Goal: Information Seeking & Learning: Find specific fact

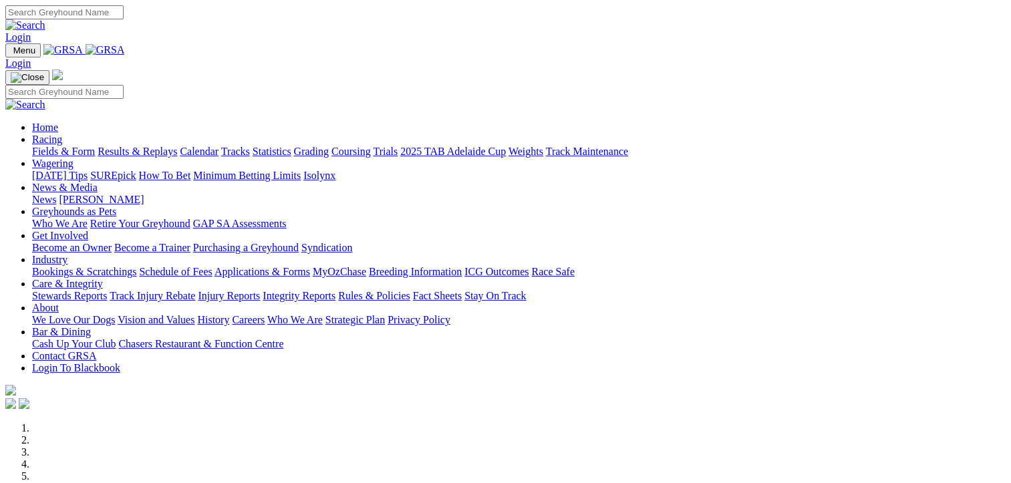
click at [168, 146] on link "Results & Replays" at bounding box center [137, 151] width 79 height 11
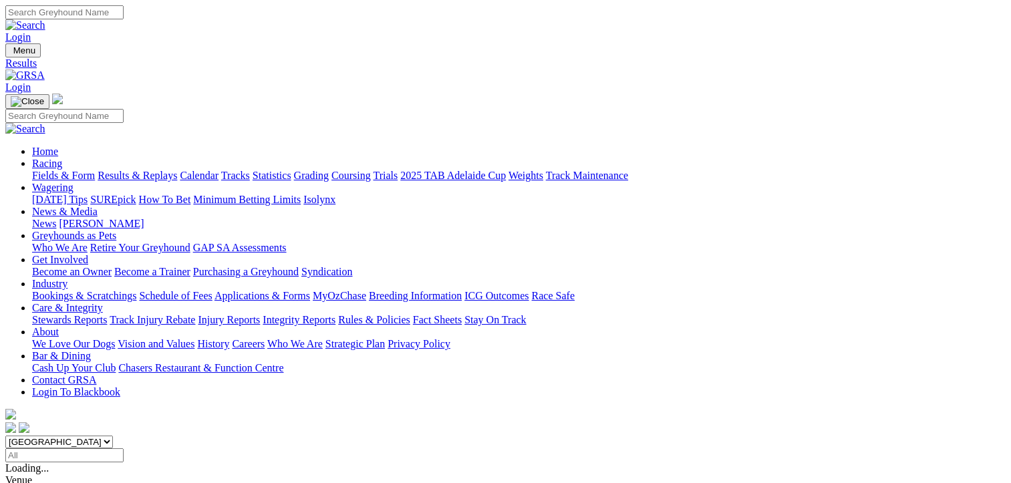
click at [113, 436] on select "[GEOGRAPHIC_DATA] [GEOGRAPHIC_DATA] [GEOGRAPHIC_DATA] [GEOGRAPHIC_DATA] [GEOGRA…" at bounding box center [59, 442] width 108 height 13
select select "NT"
click at [87, 436] on select "South Australia New South Wales Northern Territory Queensland Tasmania Victoria…" at bounding box center [59, 442] width 108 height 13
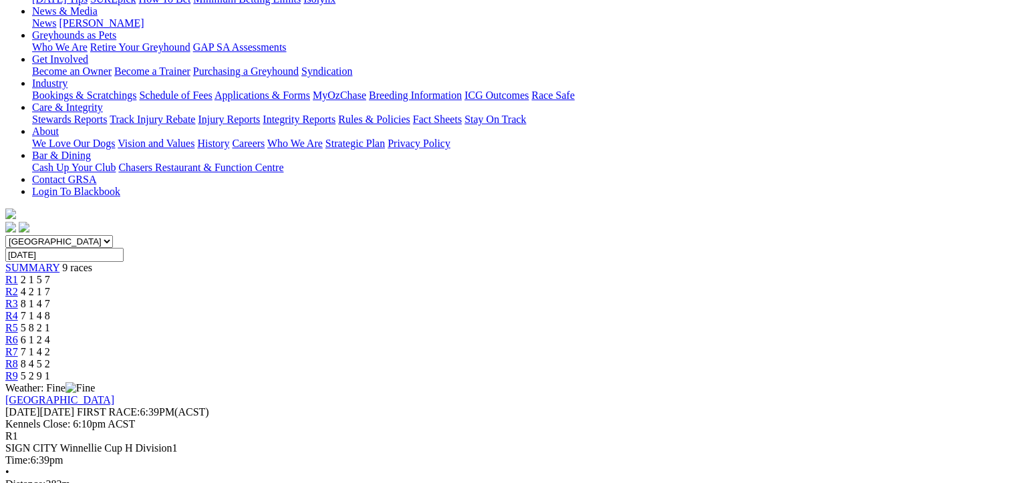
scroll to position [267, 0]
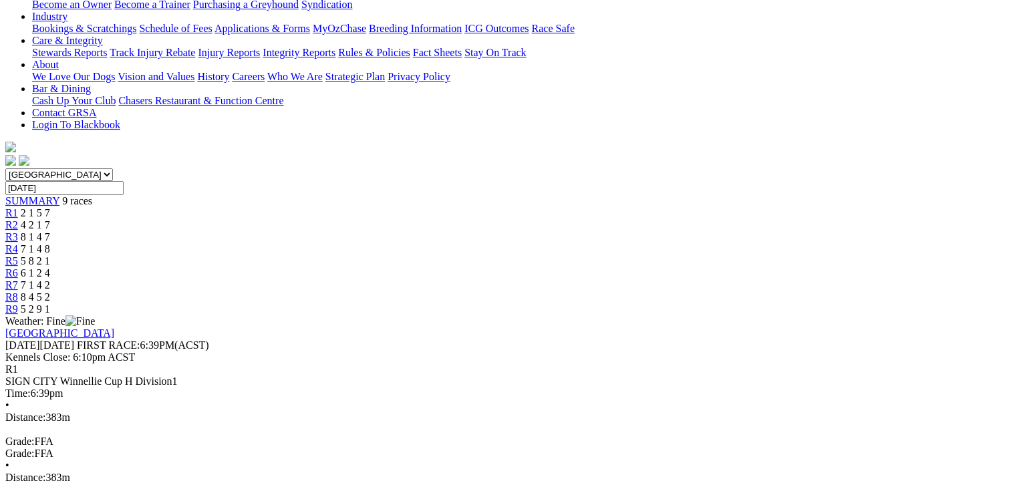
drag, startPoint x: 77, startPoint y: 200, endPoint x: 938, endPoint y: 362, distance: 876.2
copy tbody "1 Dirty Dancing T: Graeme Ferns 22.30 - $12.40 10.98 11.32 22.30 - $12.40 33.1 …"
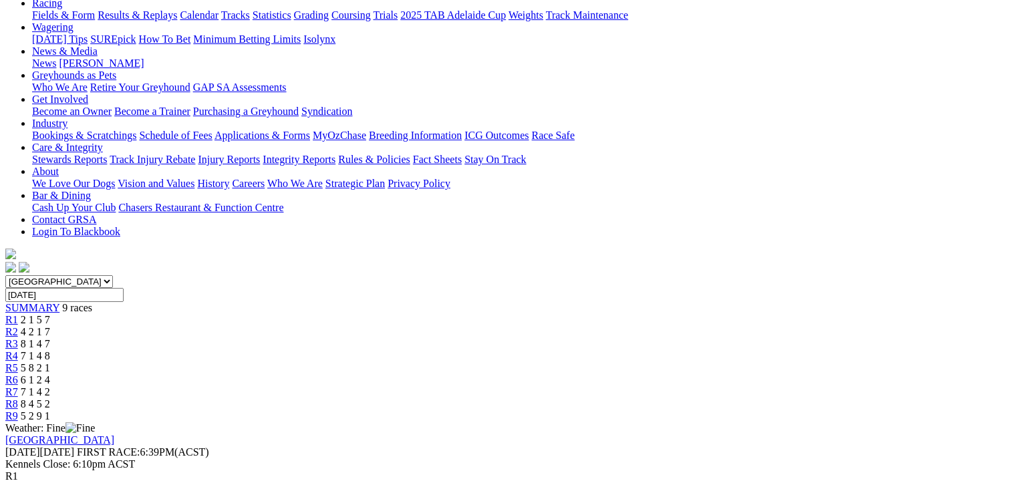
scroll to position [67, 0]
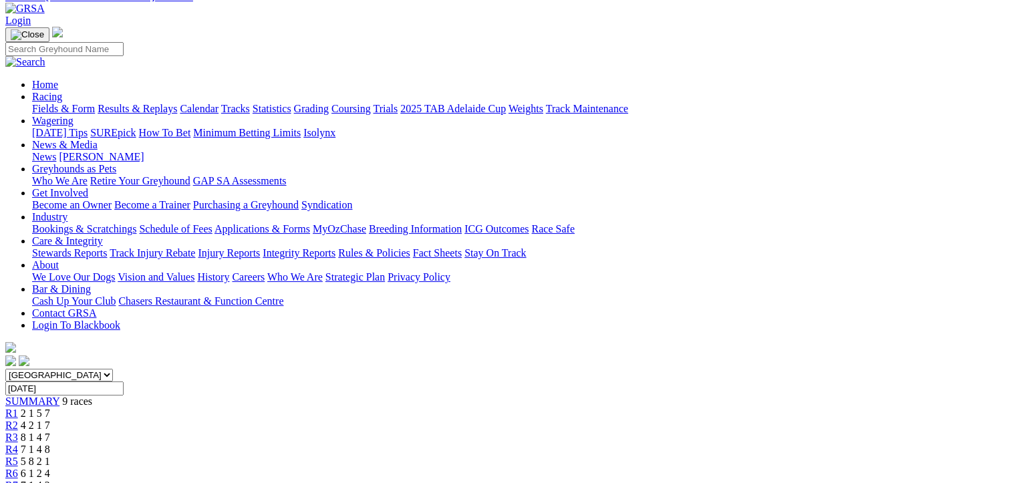
click at [18, 420] on link "R2" at bounding box center [11, 425] width 13 height 11
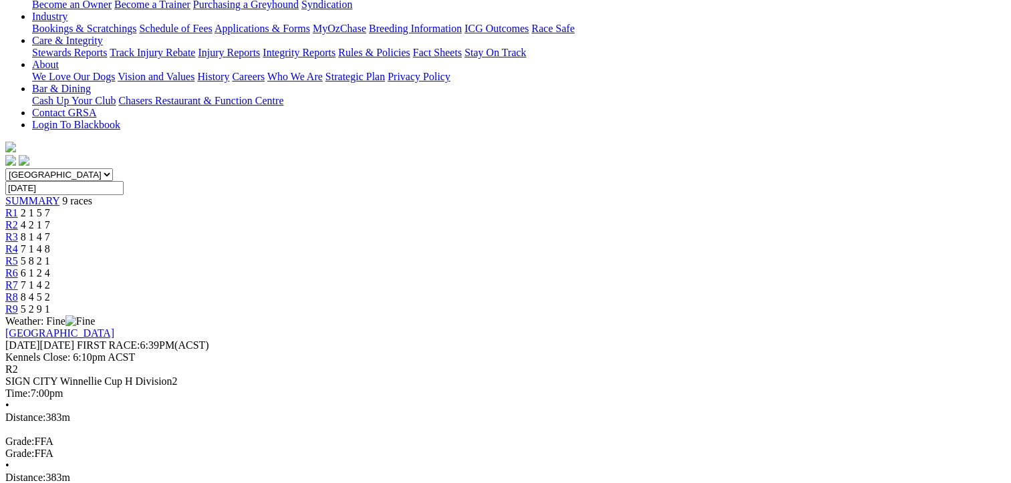
scroll to position [267, 0]
drag, startPoint x: 91, startPoint y: 194, endPoint x: 941, endPoint y: 405, distance: 876.3
copy tbody "1 Zelda Chaos T: Steele Bolton 22.03 - $3.20 11.01 11.02 22.03 - $3.20 30.1 2 I…"
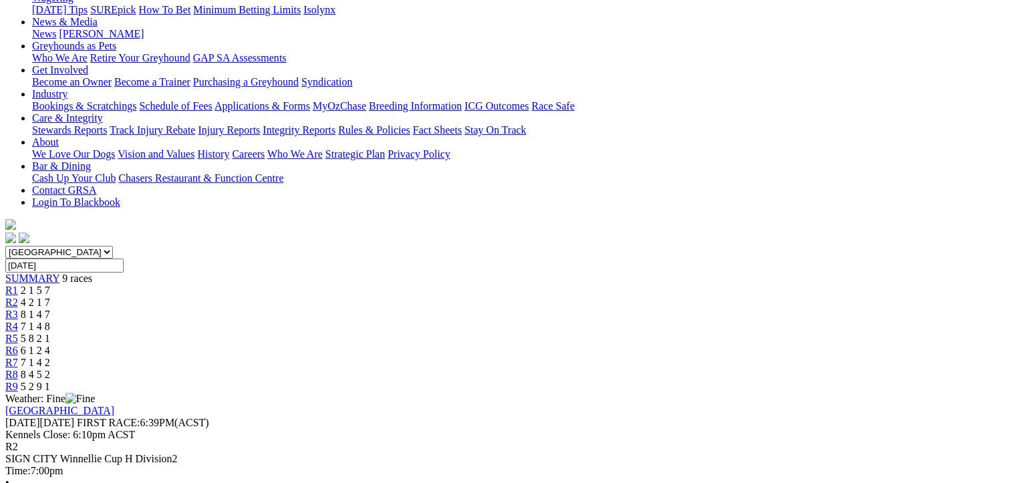
scroll to position [134, 0]
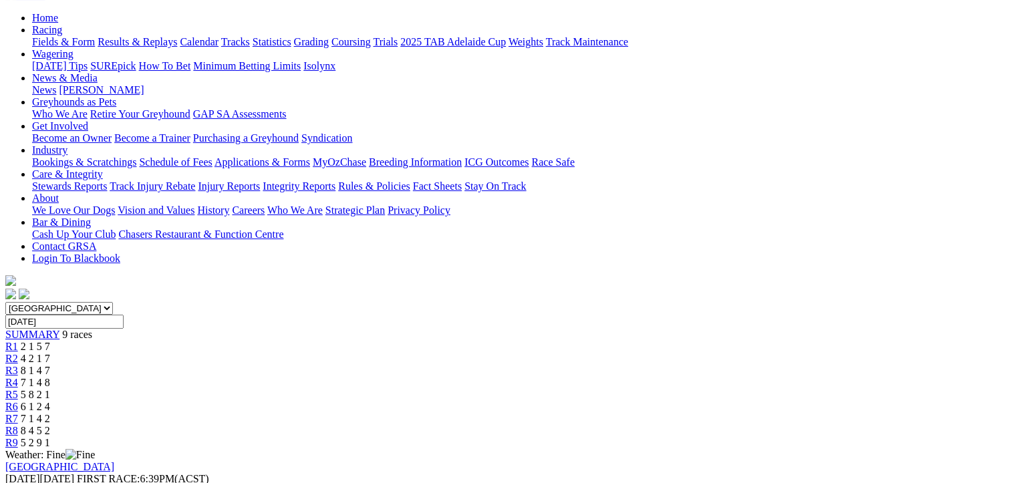
click at [393, 302] on div "South Australia New South Wales Northern Territory Queensland Tasmania Victoria…" at bounding box center [505, 375] width 1000 height 147
click at [50, 365] on span "8 1 4 7" at bounding box center [35, 370] width 29 height 11
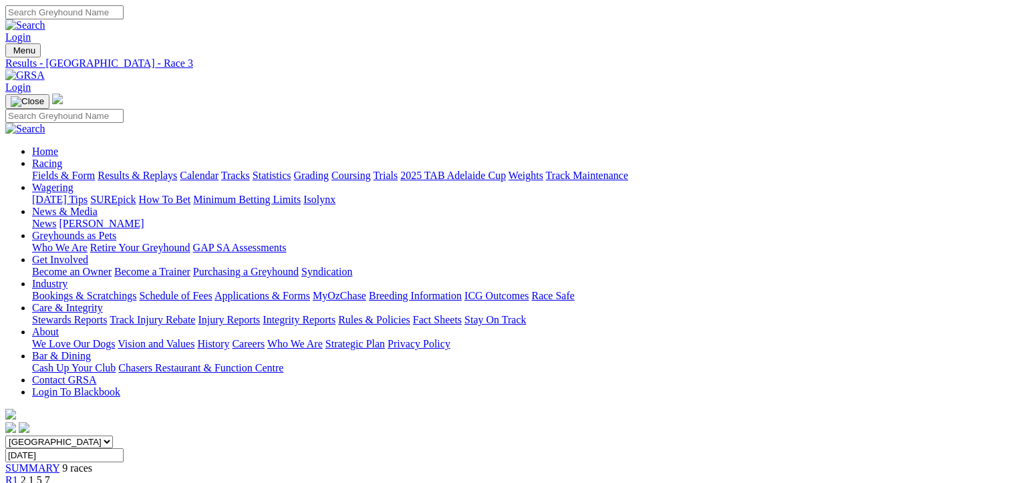
scroll to position [325, 0]
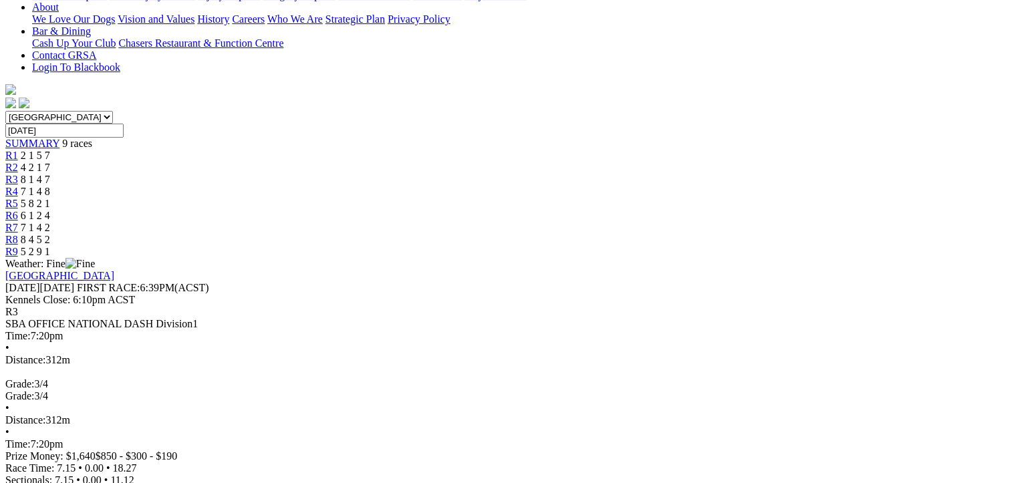
drag, startPoint x: 86, startPoint y: 140, endPoint x: 938, endPoint y: 345, distance: 876.8
copy tbody "1 Queen's Gamble T: Simon Nathanael 18.27 - $3.30 7.15 11.12 18.27 - $3.30 31.3…"
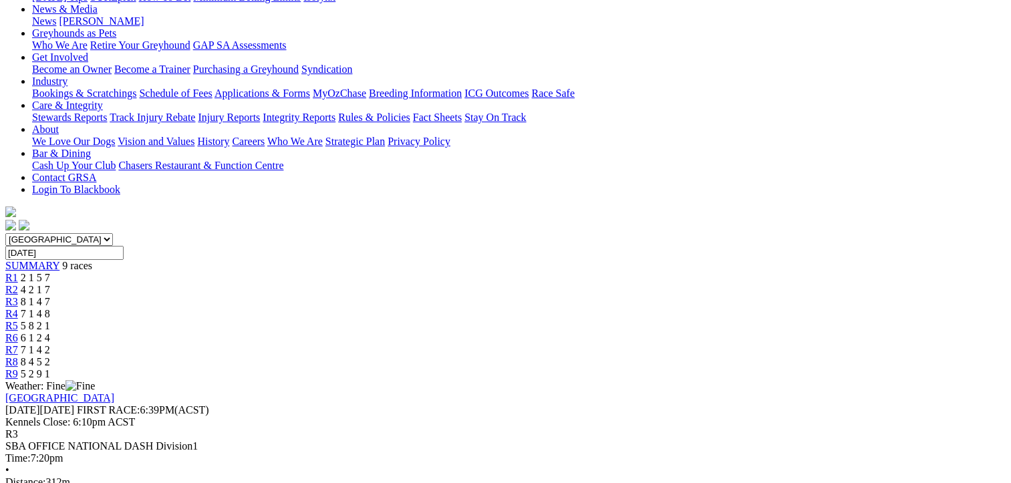
scroll to position [124, 0]
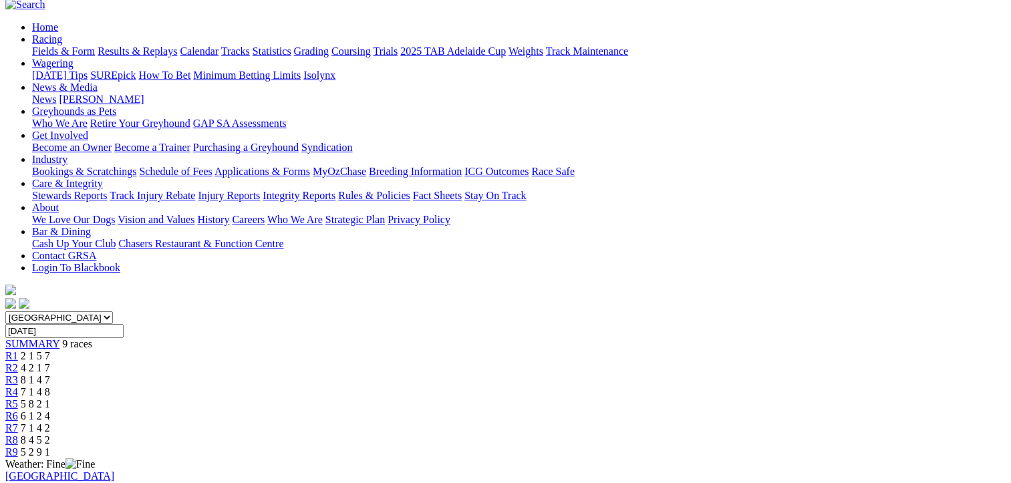
click at [50, 386] on span "7 1 4 8" at bounding box center [35, 391] width 29 height 11
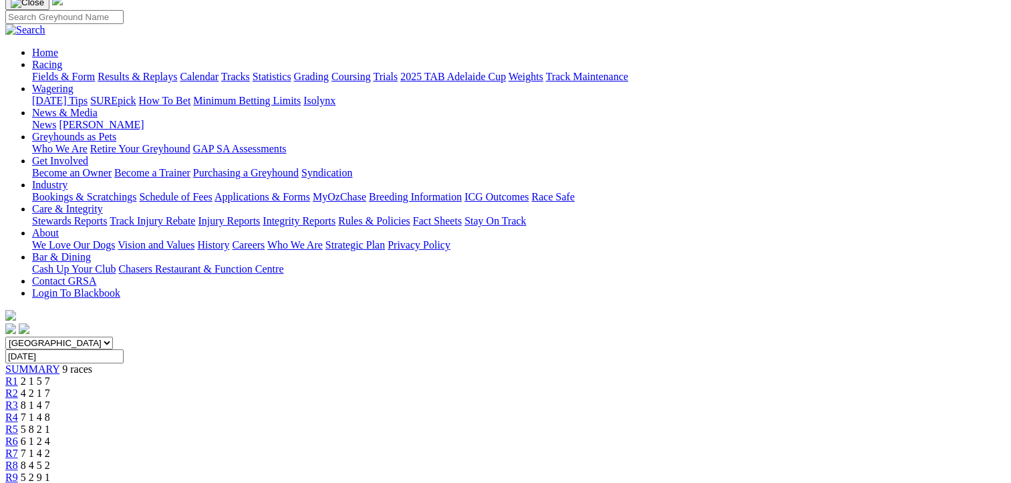
scroll to position [267, 0]
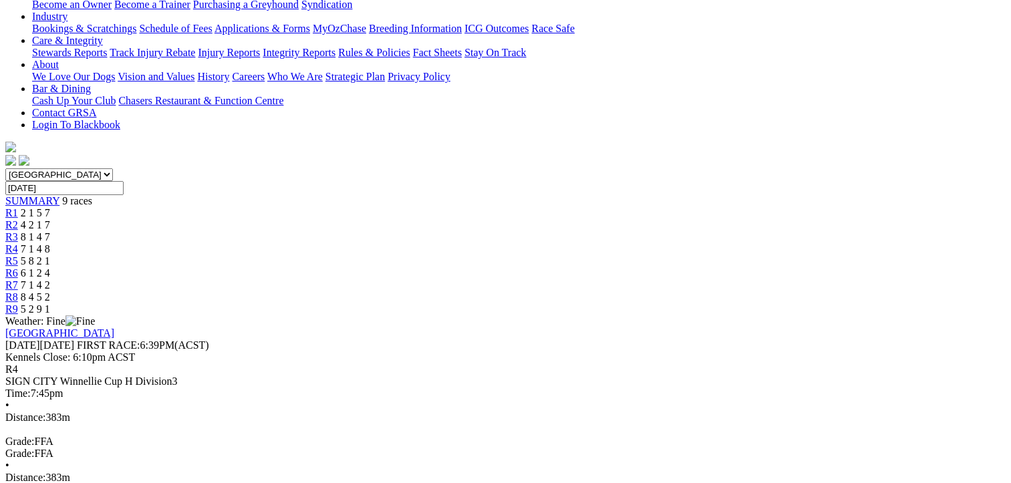
drag, startPoint x: 75, startPoint y: 199, endPoint x: 945, endPoint y: 410, distance: 894.3
copy table "Plc Box Name Fin Time M SP 1ST SEC 2ND SEC Fin Time Margin SP W(KG)"
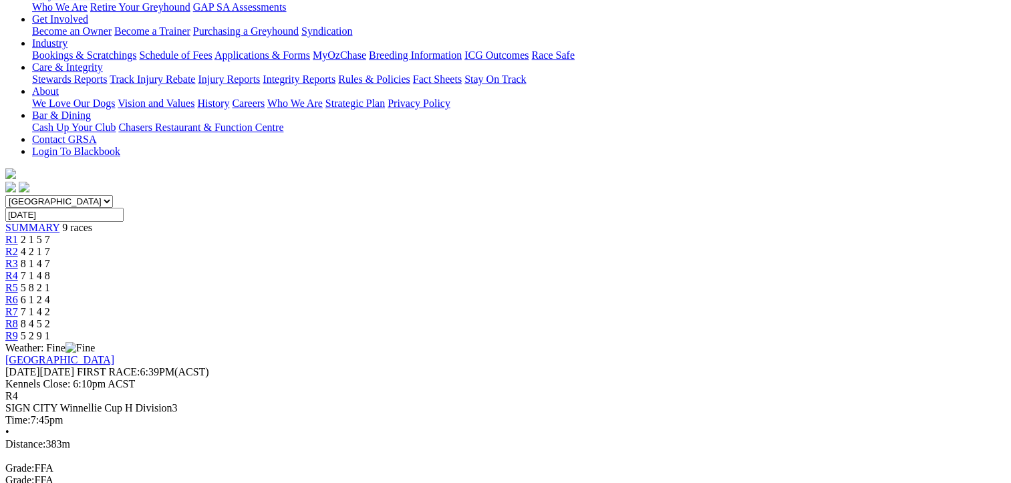
scroll to position [67, 0]
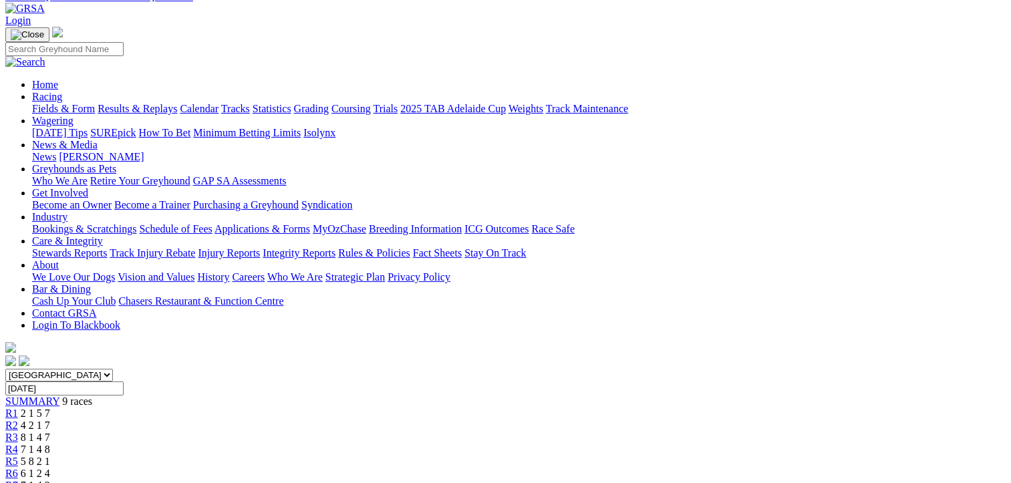
click at [50, 456] on span "5 8 2 1" at bounding box center [35, 461] width 29 height 11
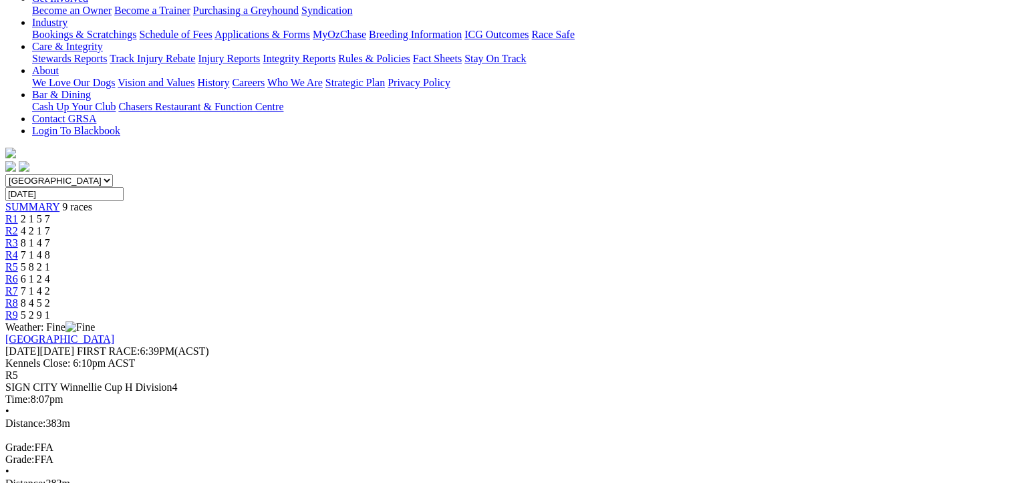
scroll to position [334, 0]
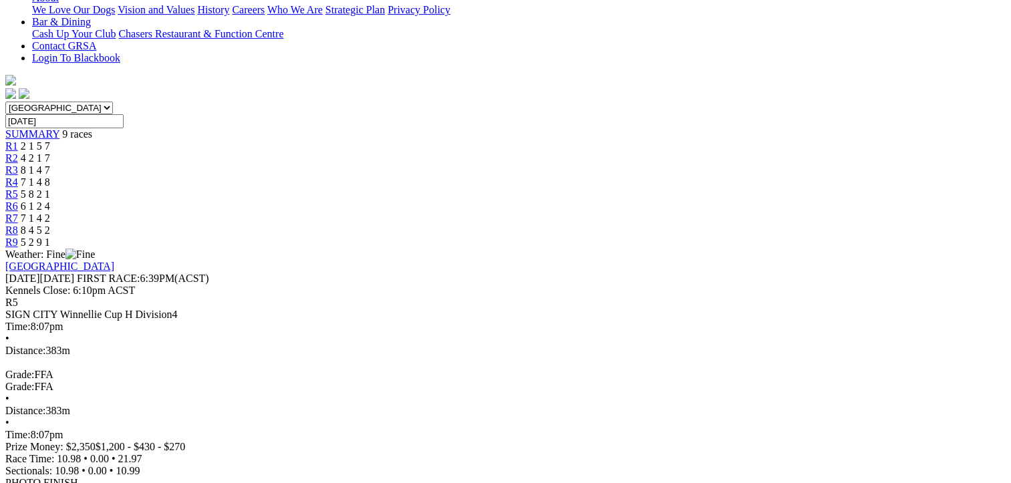
drag, startPoint x: 76, startPoint y: 130, endPoint x: 941, endPoint y: 339, distance: 889.4
copy tbody "1 Bull's Chance T: [PERSON_NAME] 21.97 - $2.10 10.98 10.99 21.97 - $2.10 32.3 2…"
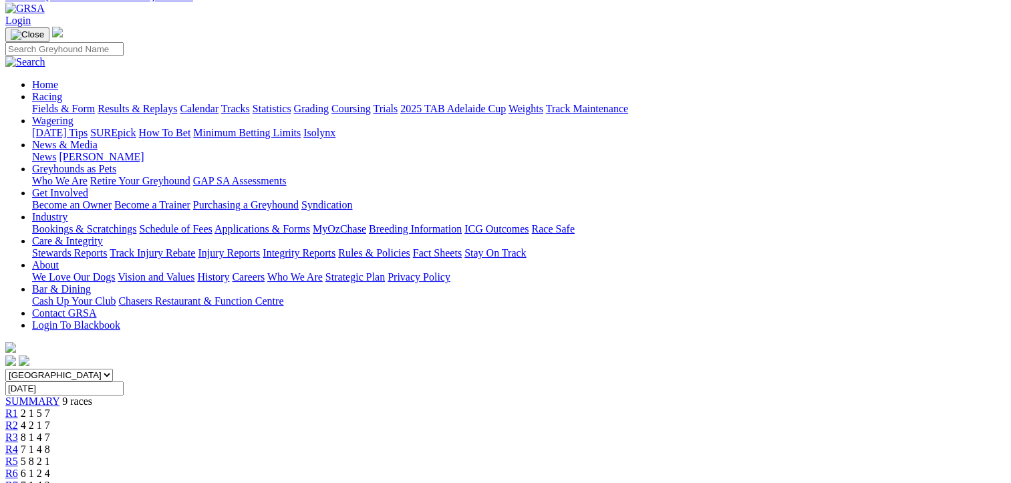
click at [655, 468] on div "R6 6 1 2 4" at bounding box center [505, 474] width 1000 height 12
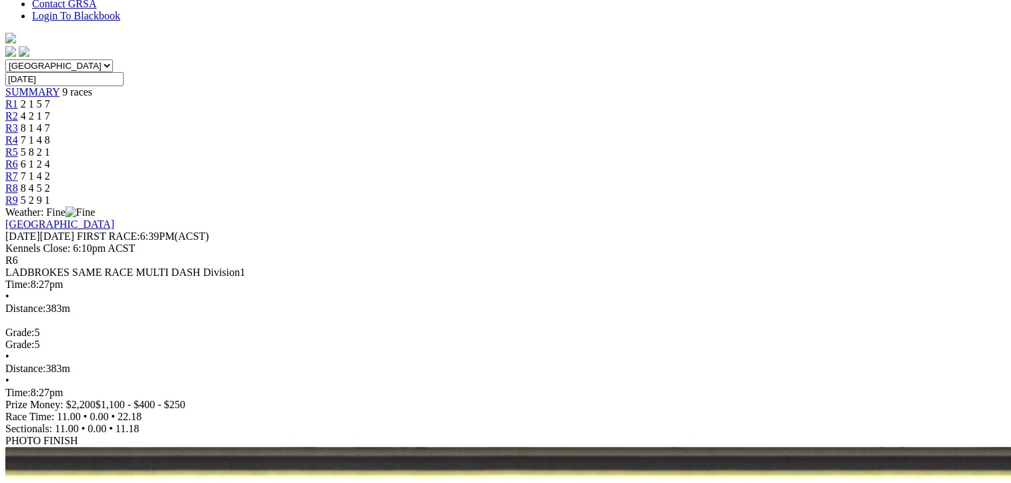
scroll to position [334, 0]
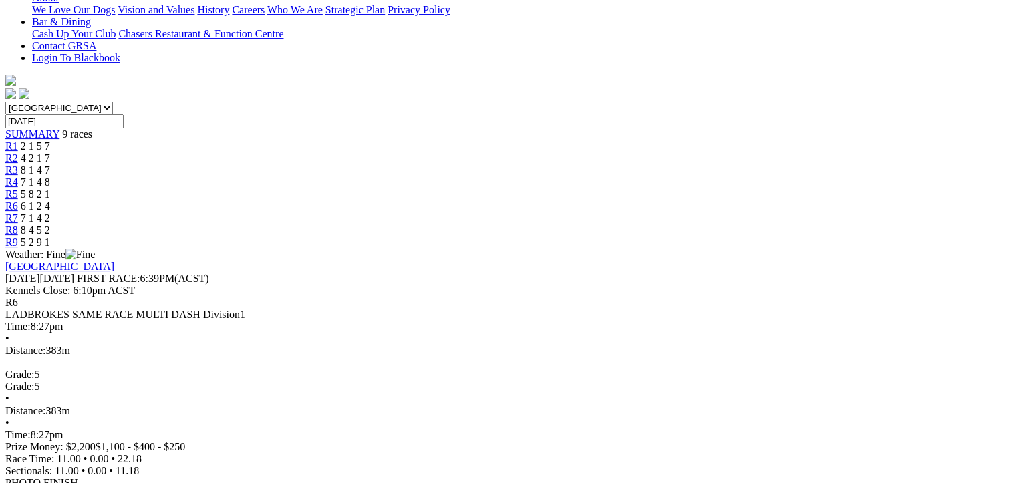
drag, startPoint x: 71, startPoint y: 126, endPoint x: 941, endPoint y: 295, distance: 885.6
copy tbody "1 Canya Keep Cool T: Harrison Brown 22.18 - $1.50 11.00 11.18 22.18 - $1.50 30.…"
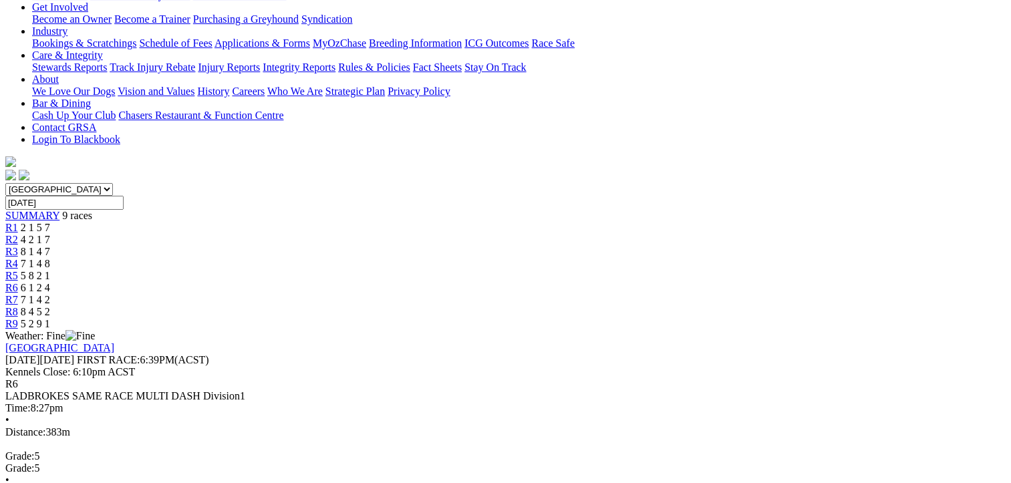
scroll to position [134, 0]
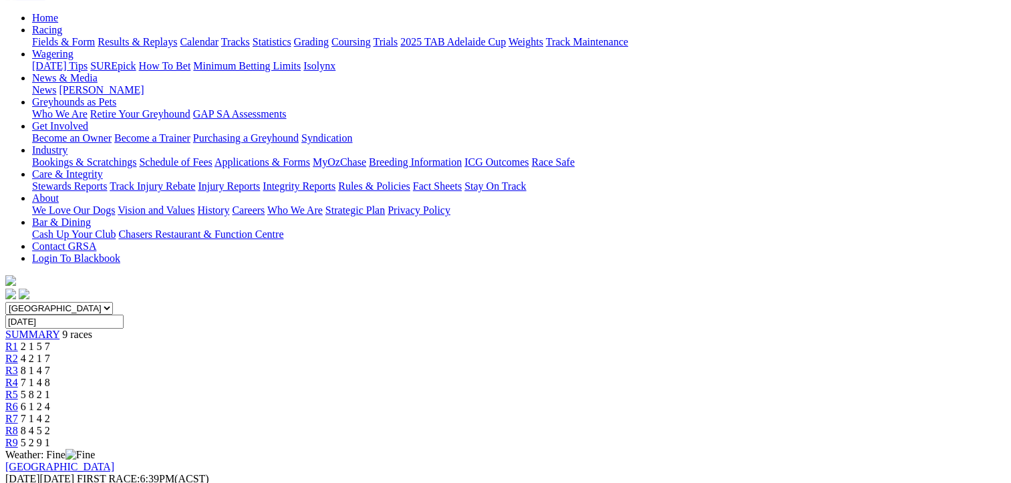
click at [725, 413] on div "R7 7 1 4 2" at bounding box center [505, 419] width 1000 height 12
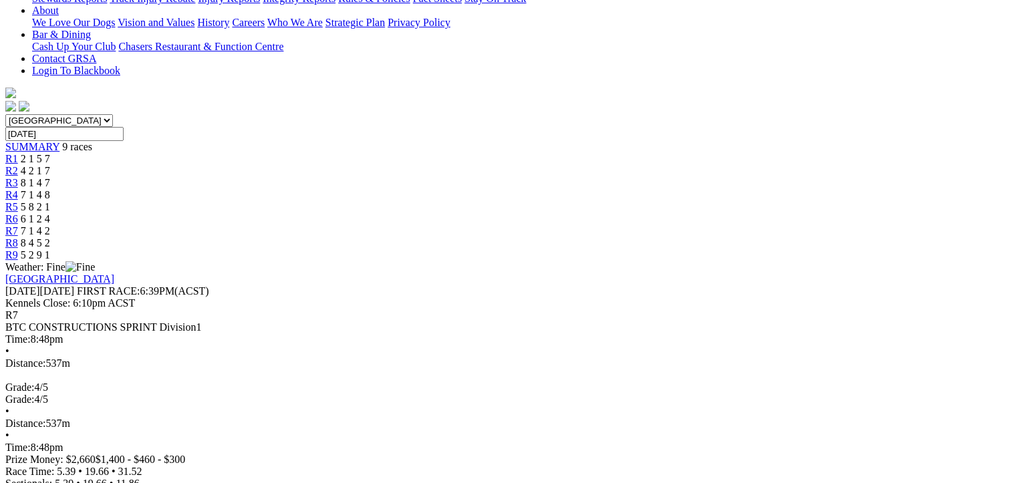
scroll to position [334, 0]
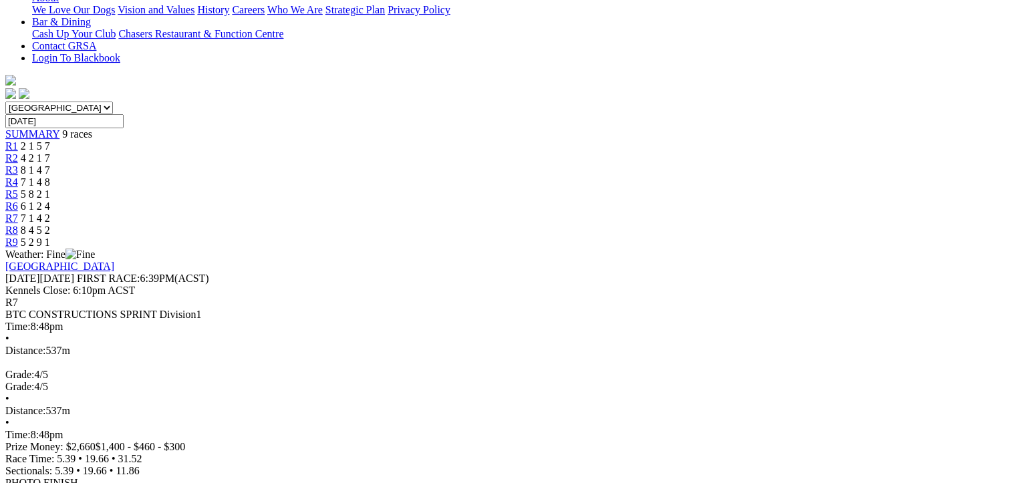
drag, startPoint x: 77, startPoint y: 132, endPoint x: 938, endPoint y: 291, distance: 875.0
copy tbody "1 Enigma Dream T: Steele Bolton 31.52 - $2.90 5.39 - 31.52 - $2.90 28.1 2 Peg T…"
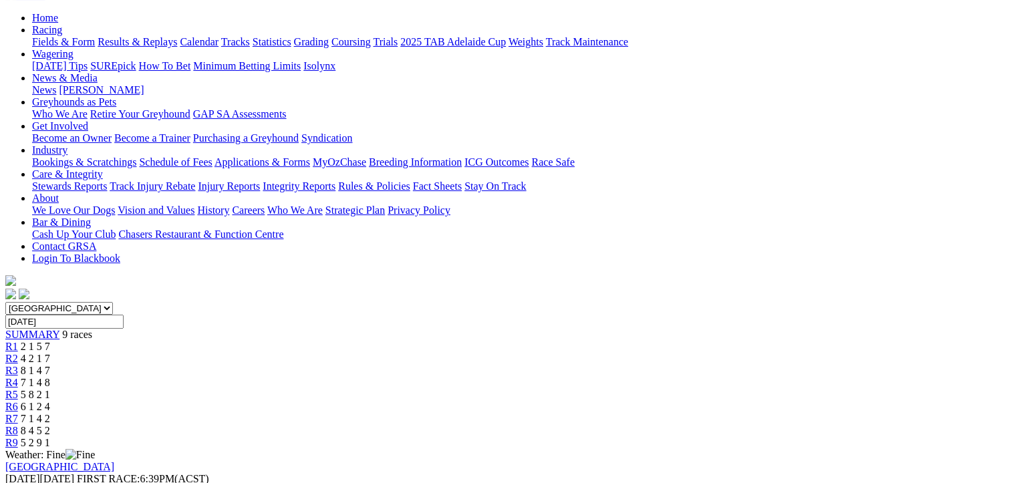
click at [50, 425] on span "8 4 5 2" at bounding box center [35, 430] width 29 height 11
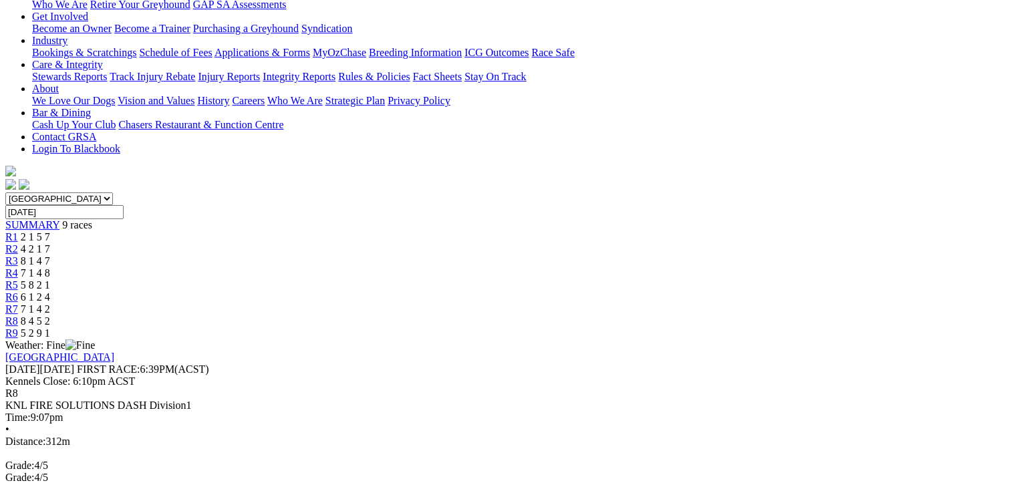
scroll to position [267, 0]
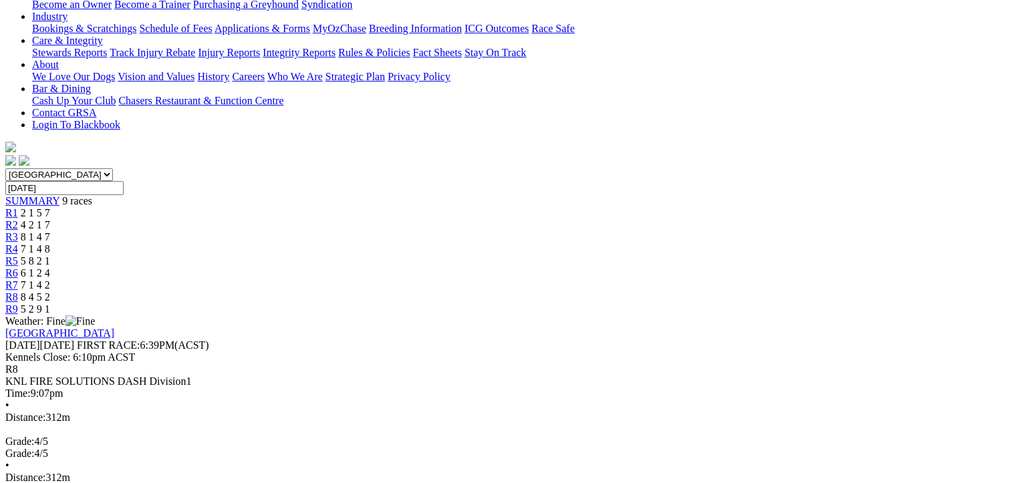
drag, startPoint x: 78, startPoint y: 197, endPoint x: 937, endPoint y: 363, distance: 875.1
copy tbody "1 Mish Mash T: Harrison Brown 18.51 - $6.50 7.42 11.09 18.51 - $6.50 24.8 2 Pol…"
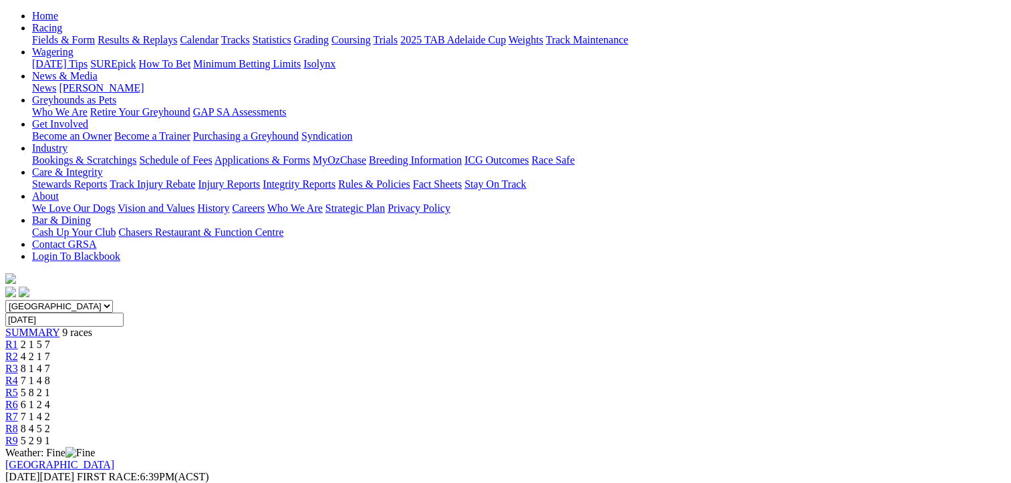
scroll to position [134, 0]
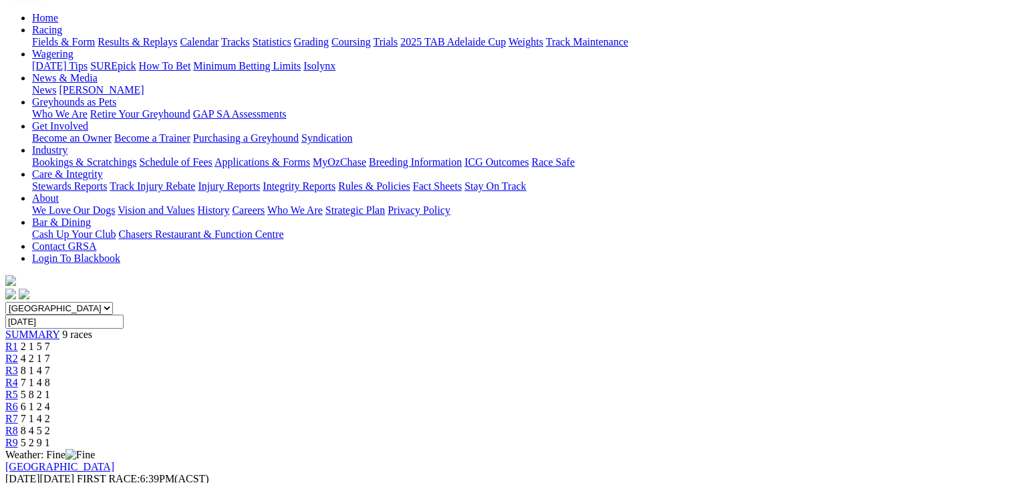
click at [50, 437] on span "5 2 9 1" at bounding box center [35, 442] width 29 height 11
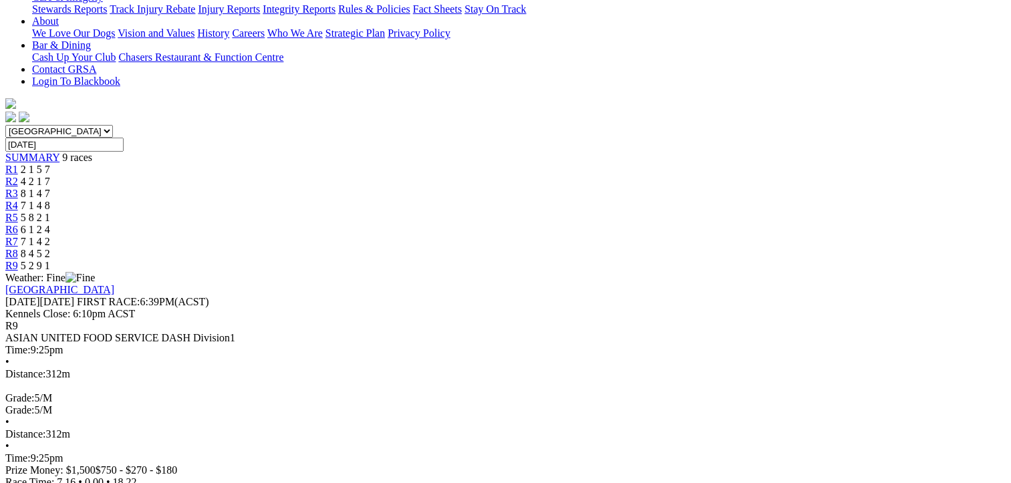
scroll to position [334, 0]
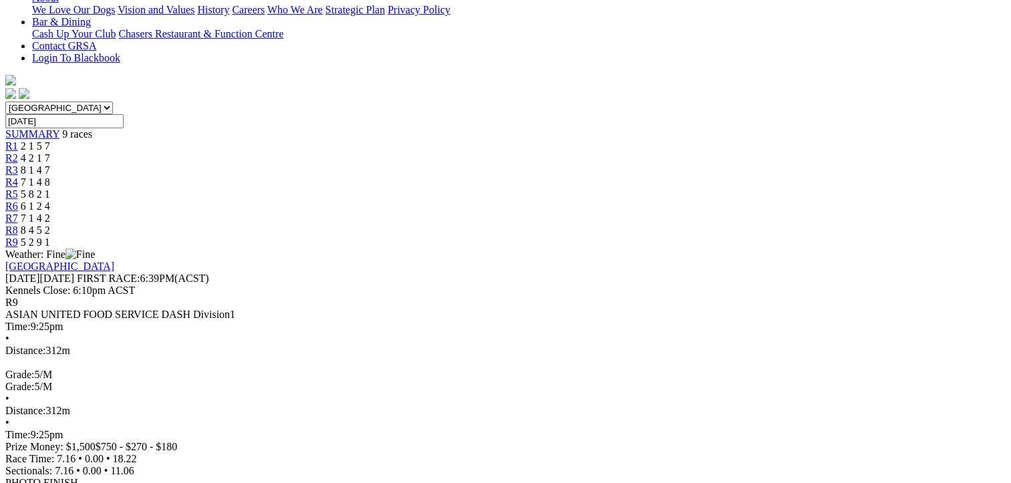
drag, startPoint x: 77, startPoint y: 131, endPoint x: 937, endPoint y: 333, distance: 882.7
copy tbody "1 [PERSON_NAME] T: [PERSON_NAME] 18.22 - $4.20 7.16 11.06 18.22 - $4.20 29.4 2 …"
